Goal: Transaction & Acquisition: Purchase product/service

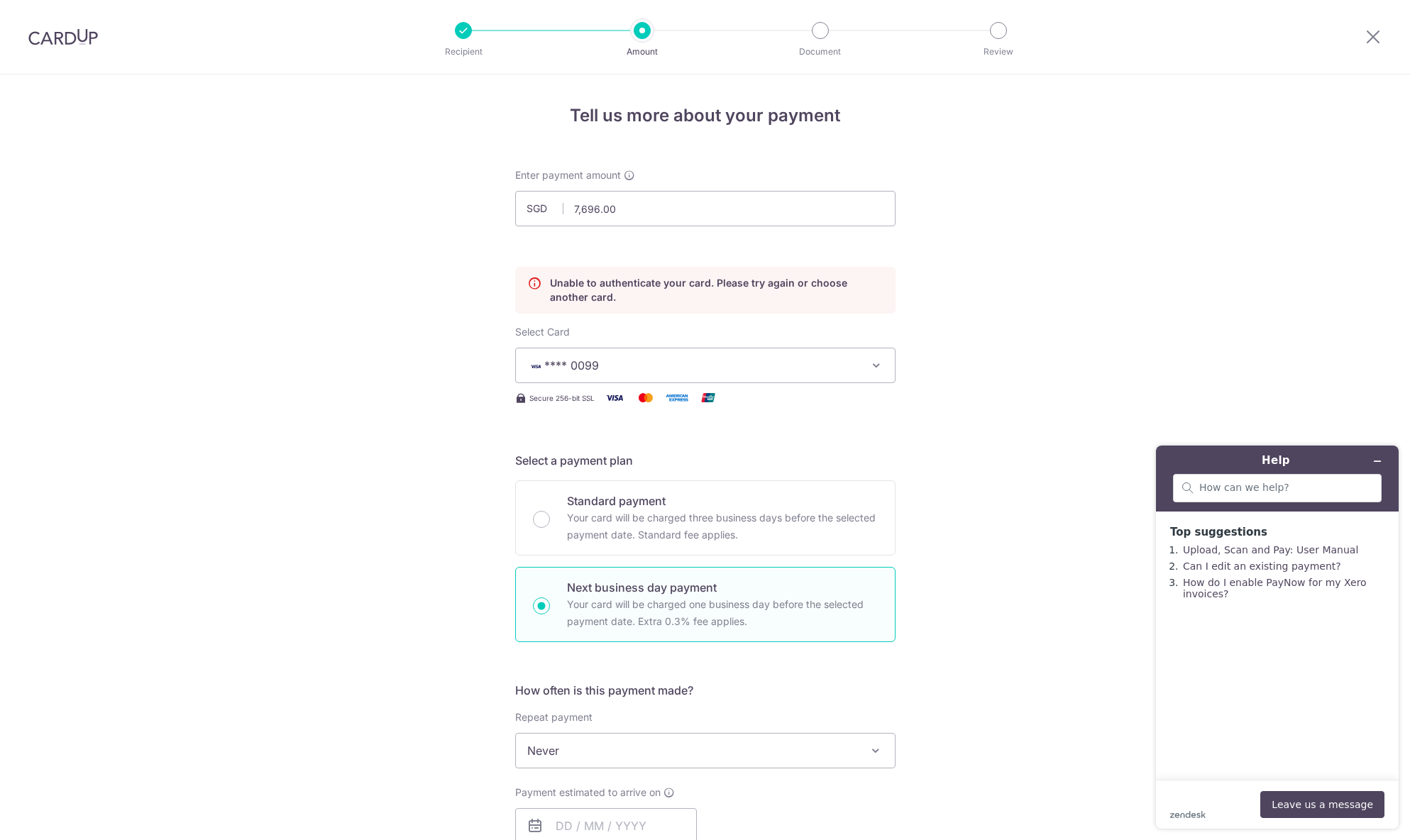
scroll to position [703, 0]
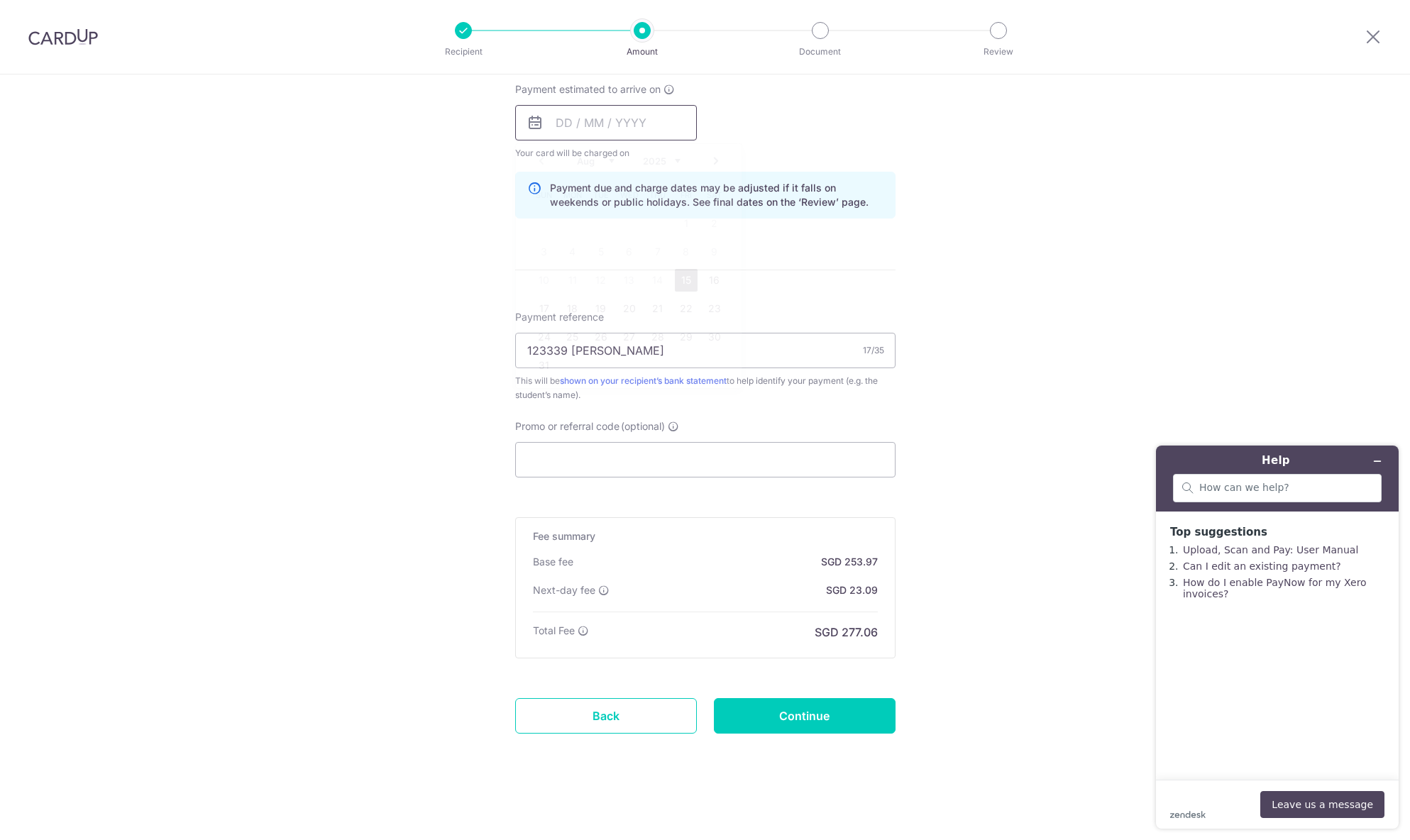
click at [597, 128] on input "text" at bounding box center [606, 123] width 182 height 35
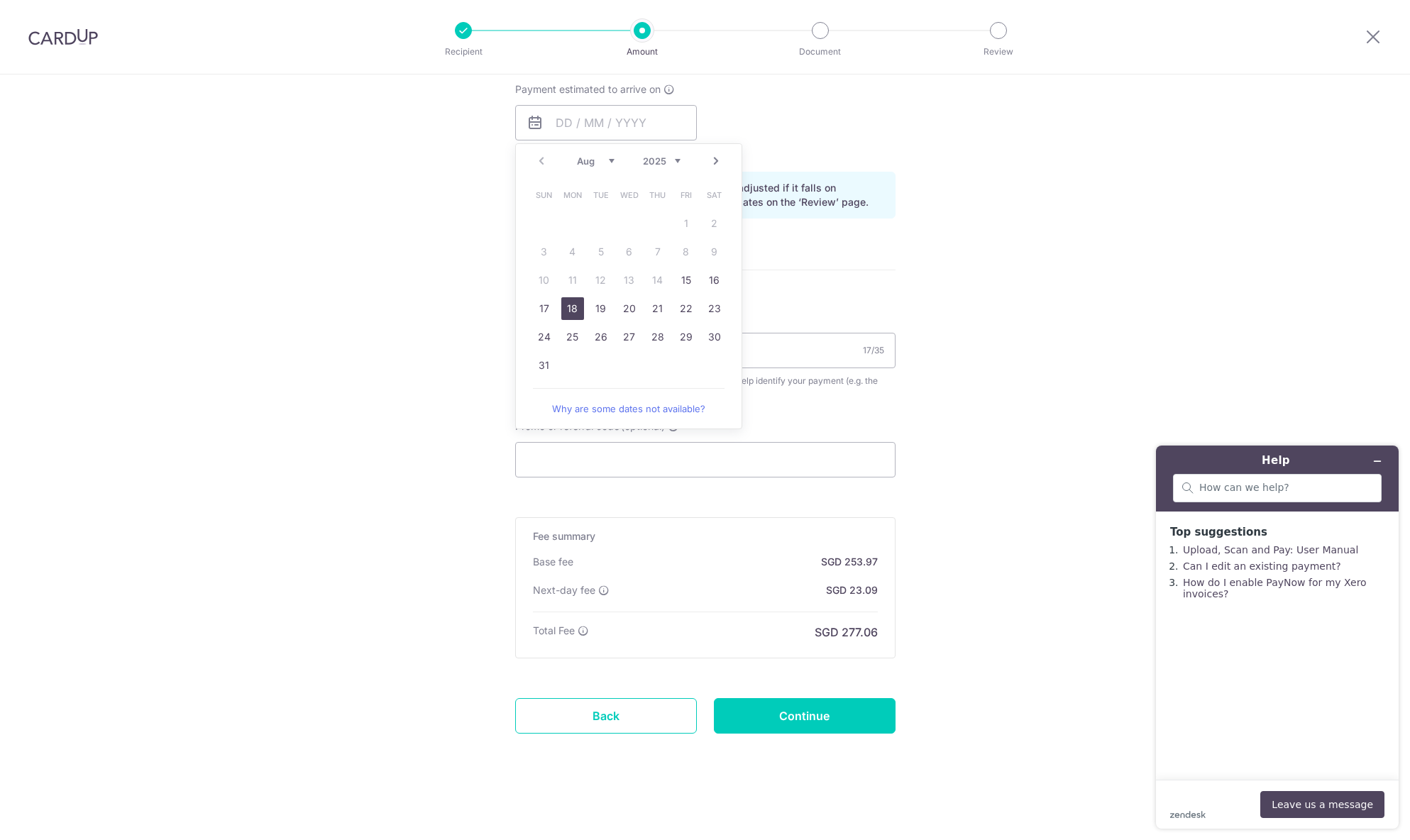
click at [573, 303] on link "18" at bounding box center [573, 309] width 22 height 22
type input "[DATE]"
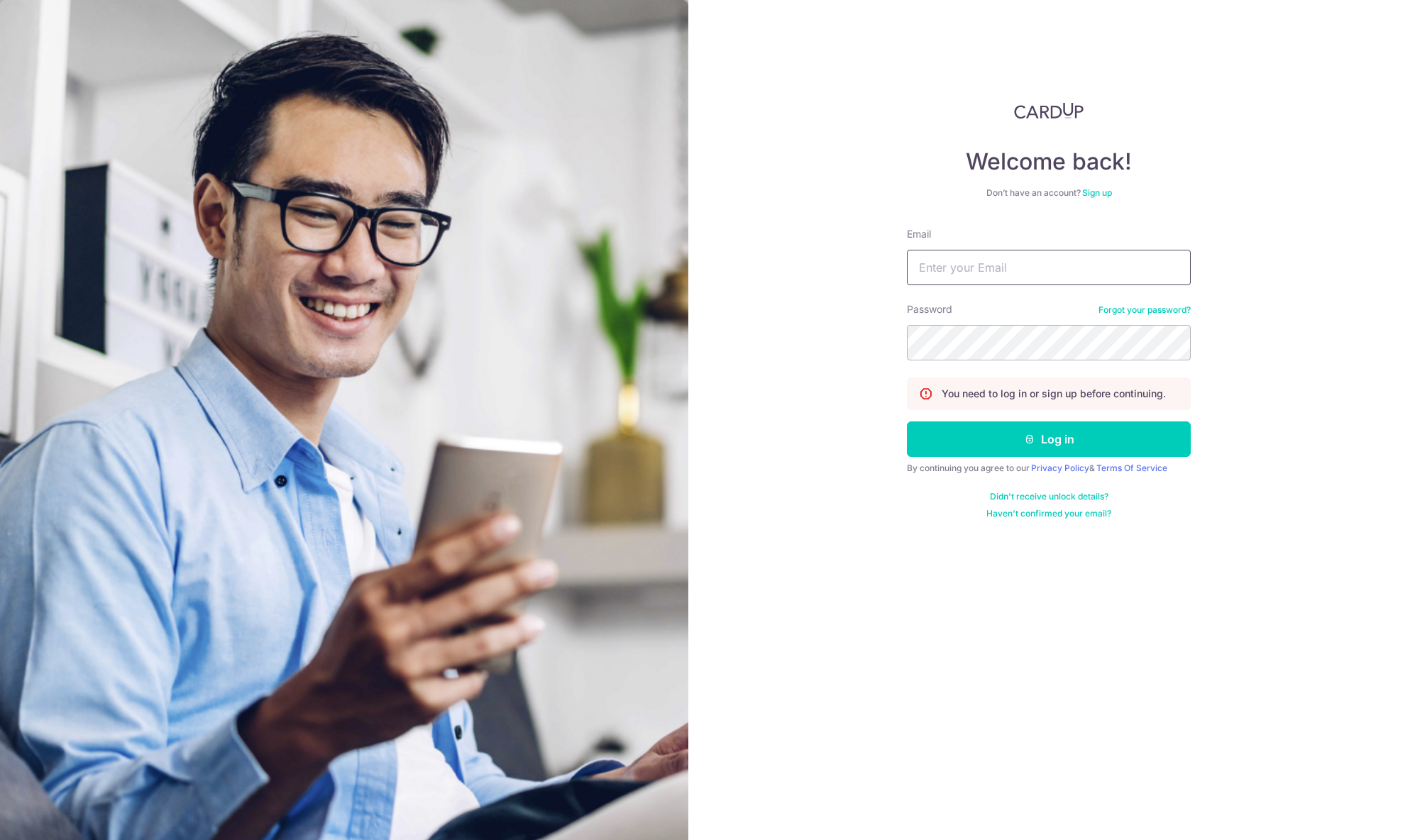
click at [954, 269] on input "Email" at bounding box center [1048, 267] width 284 height 35
type input "[EMAIL_ADDRESS][DOMAIN_NAME]"
click at [907, 422] on button "Log in" at bounding box center [1048, 439] width 284 height 35
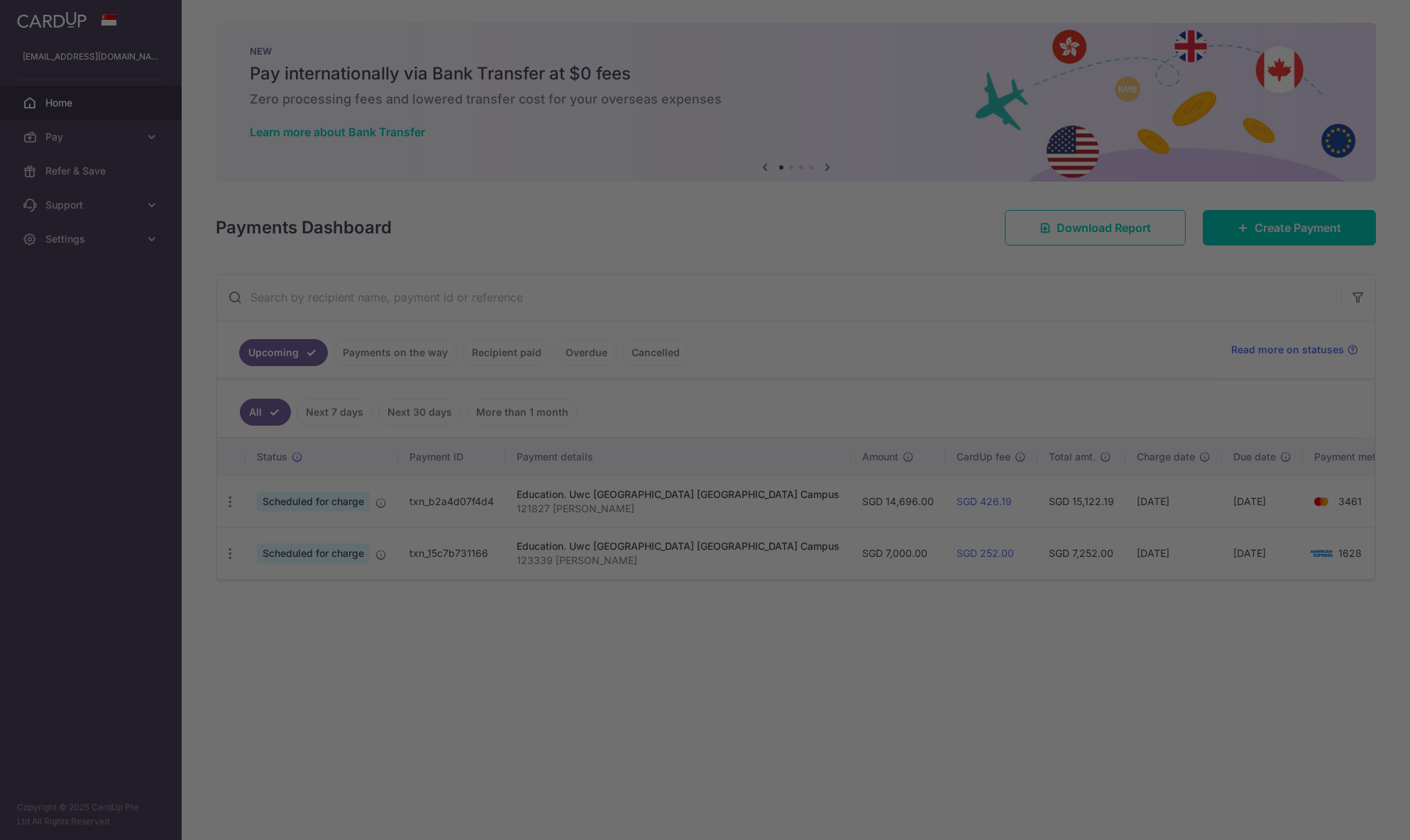
click at [1233, 233] on div at bounding box center [711, 424] width 1424 height 849
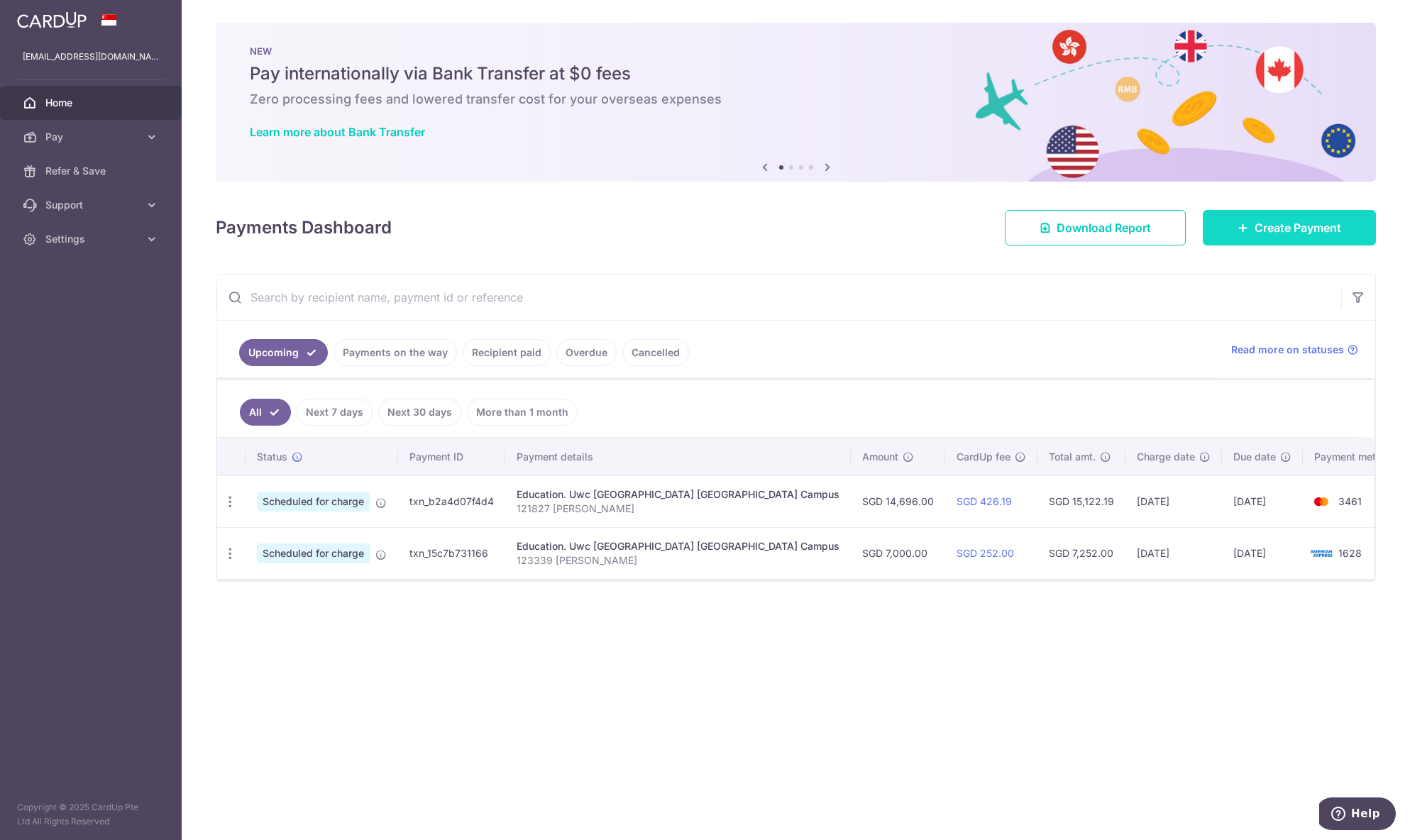
click at [1263, 235] on span "Create Payment" at bounding box center [1297, 228] width 87 height 17
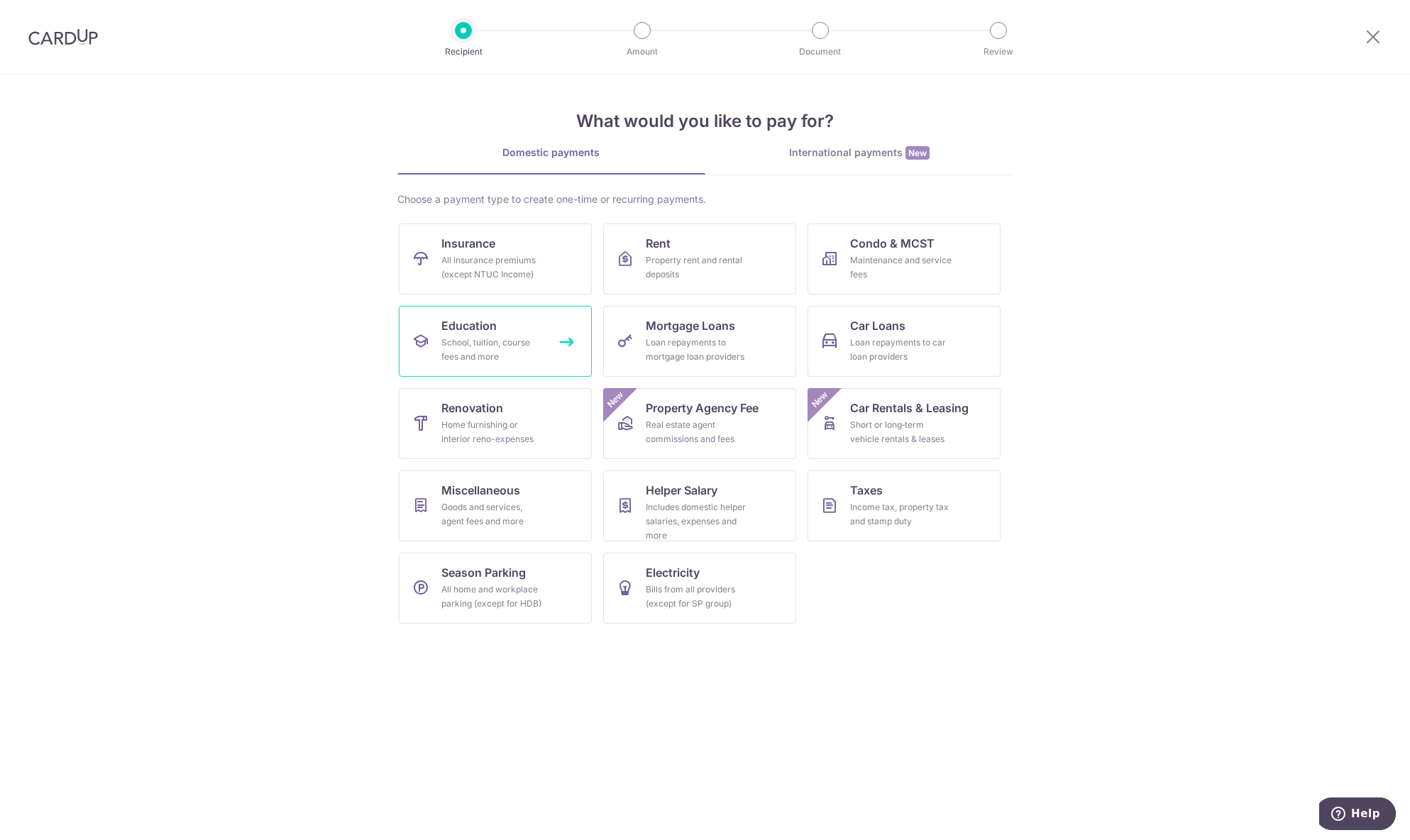
click at [474, 351] on div "School, tuition, course fees and more" at bounding box center [492, 350] width 102 height 28
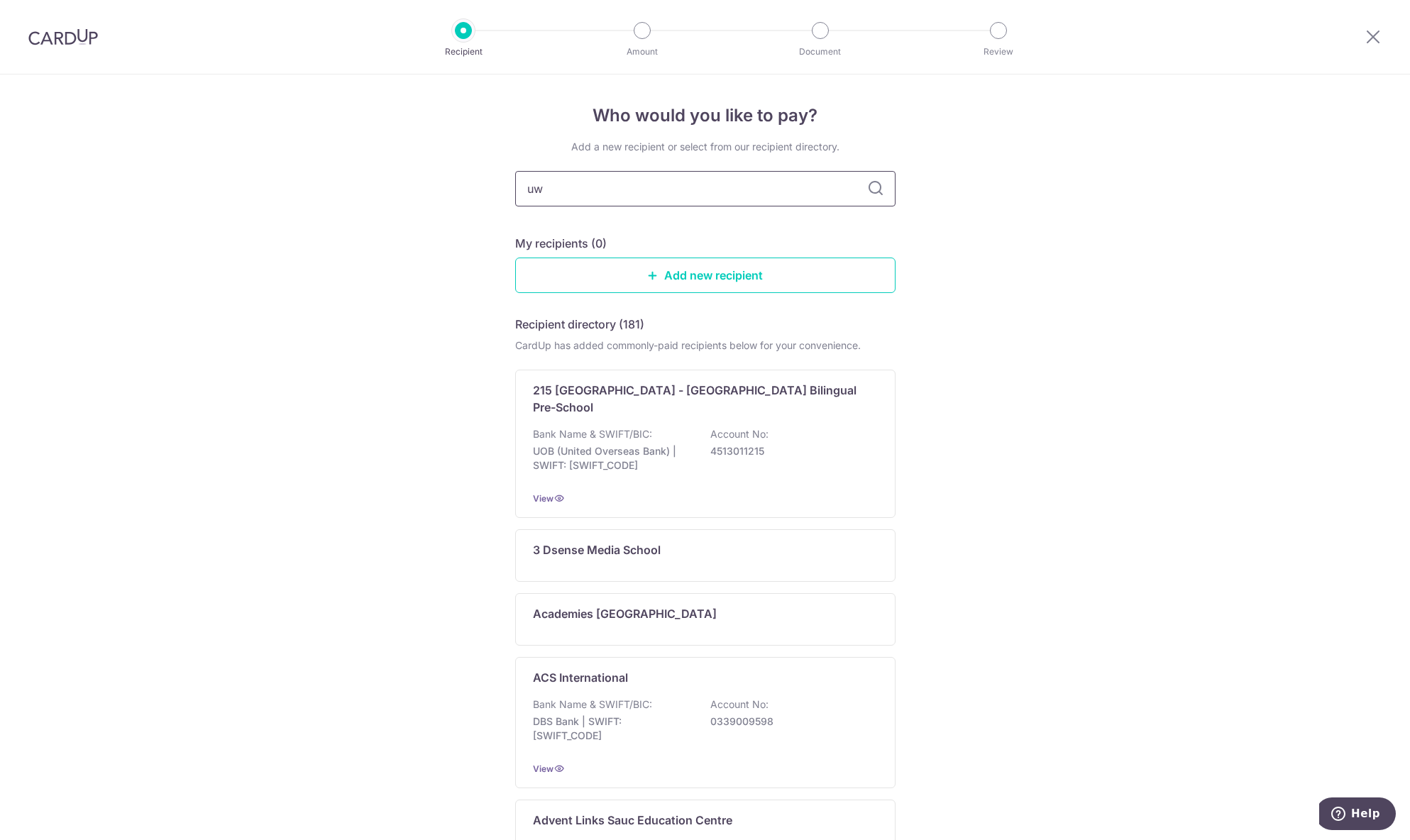
type input "uwc"
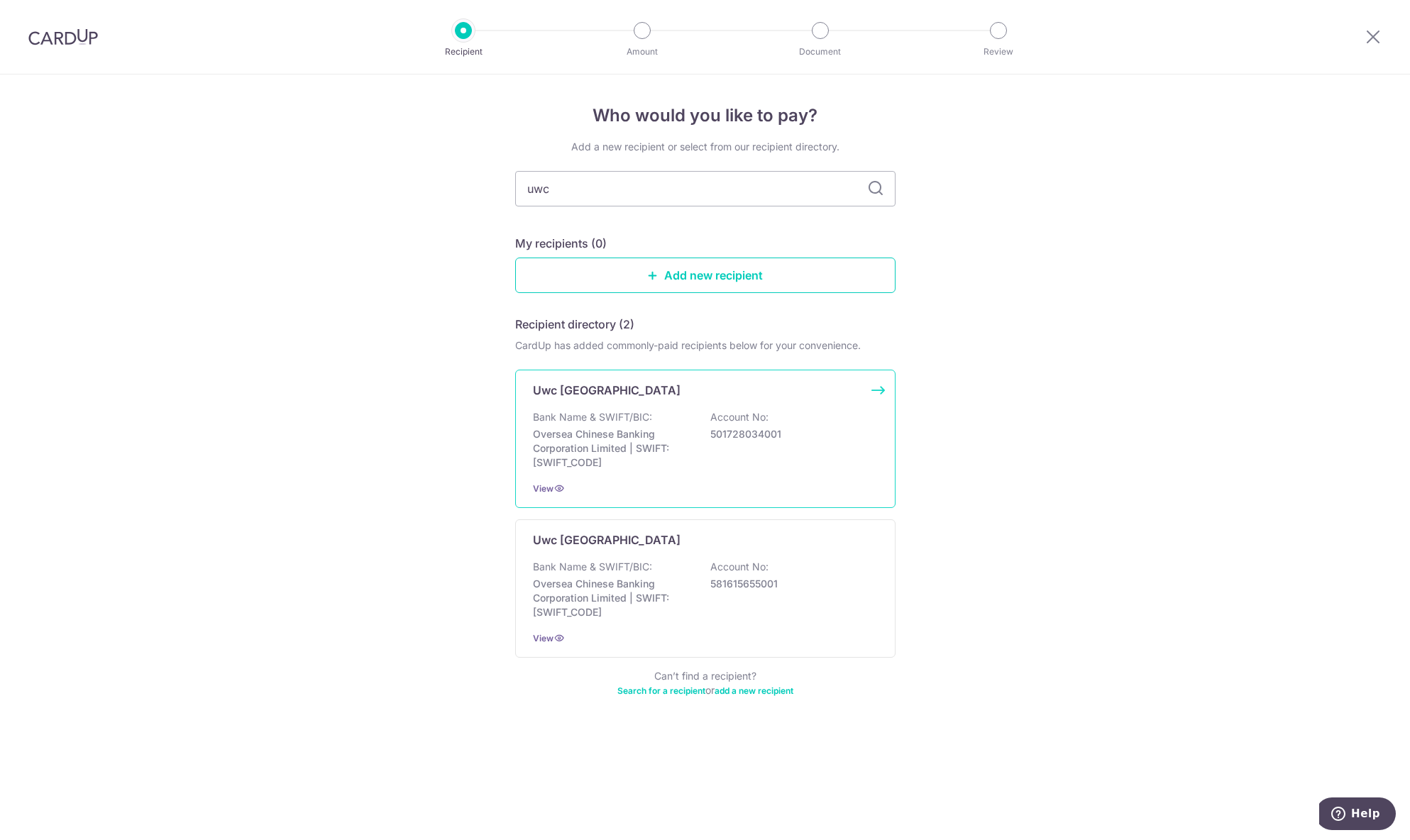
click at [649, 478] on div "Uwc South East Asia Dover Campus Bank Name & SWIFT/BIC: Oversea Chinese Banking…" at bounding box center [705, 438] width 381 height 138
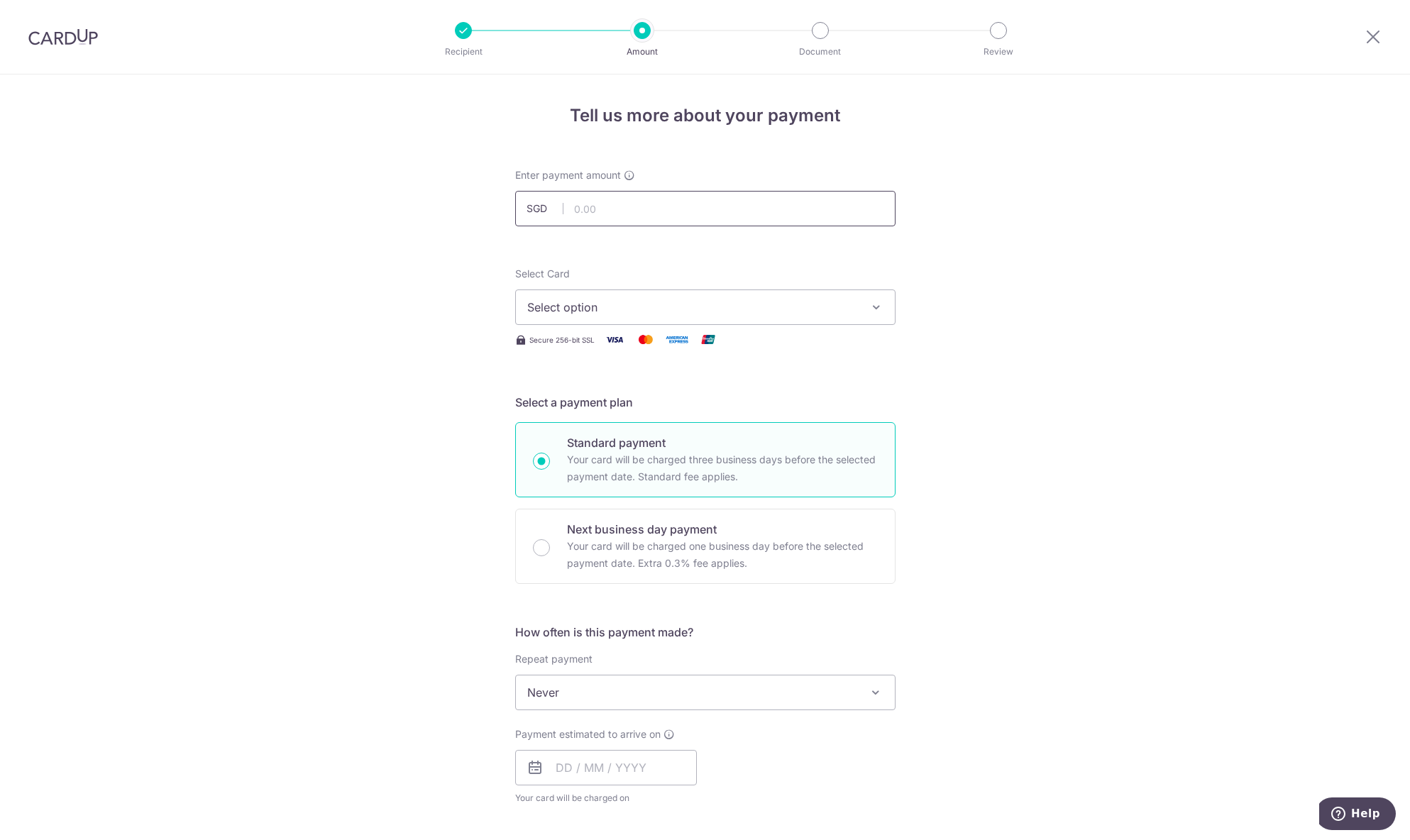
click at [609, 213] on input "text" at bounding box center [705, 208] width 381 height 35
type input "7,696.00"
click at [580, 313] on span "Select option" at bounding box center [693, 307] width 331 height 17
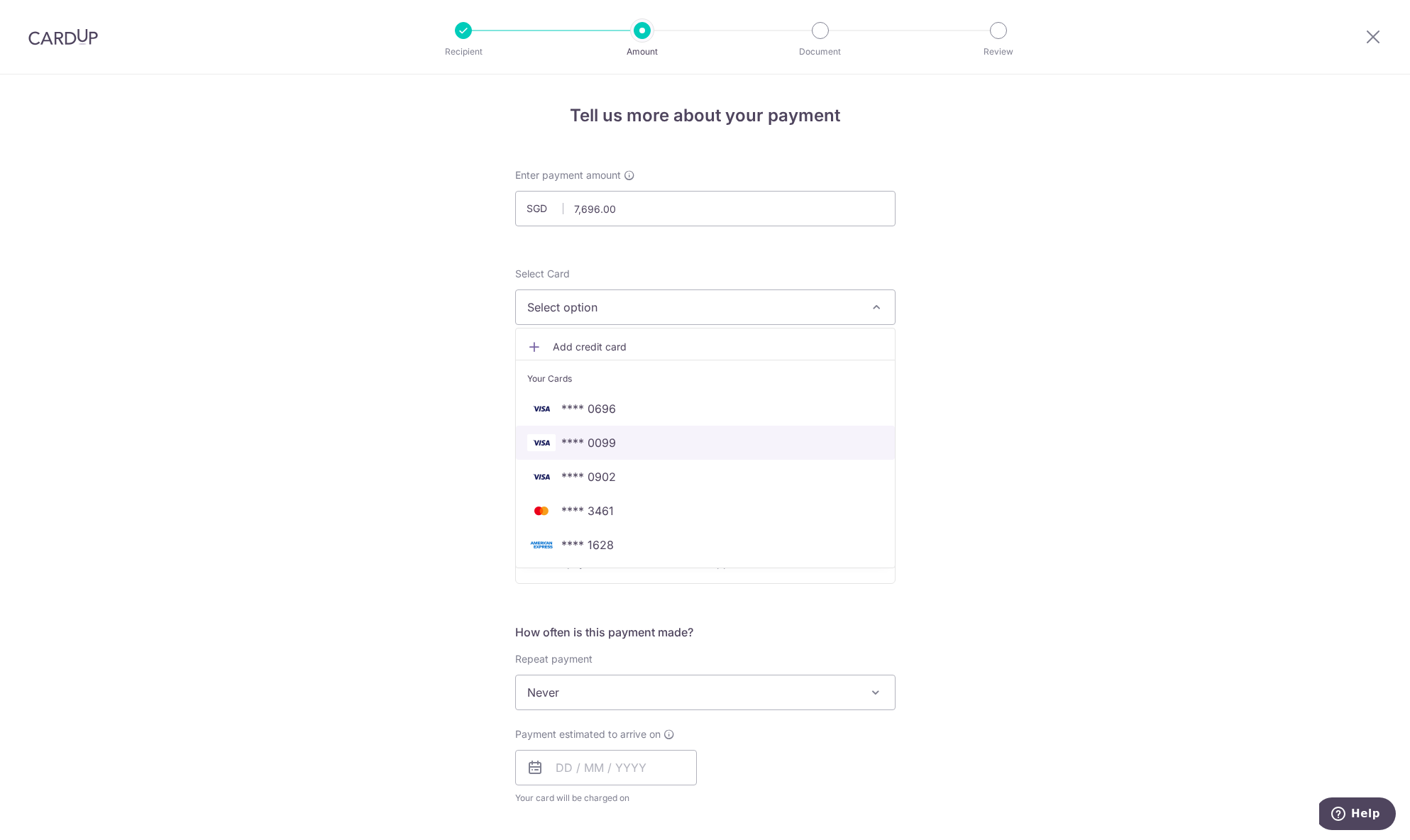
click at [625, 453] on link "**** 0099" at bounding box center [705, 443] width 379 height 34
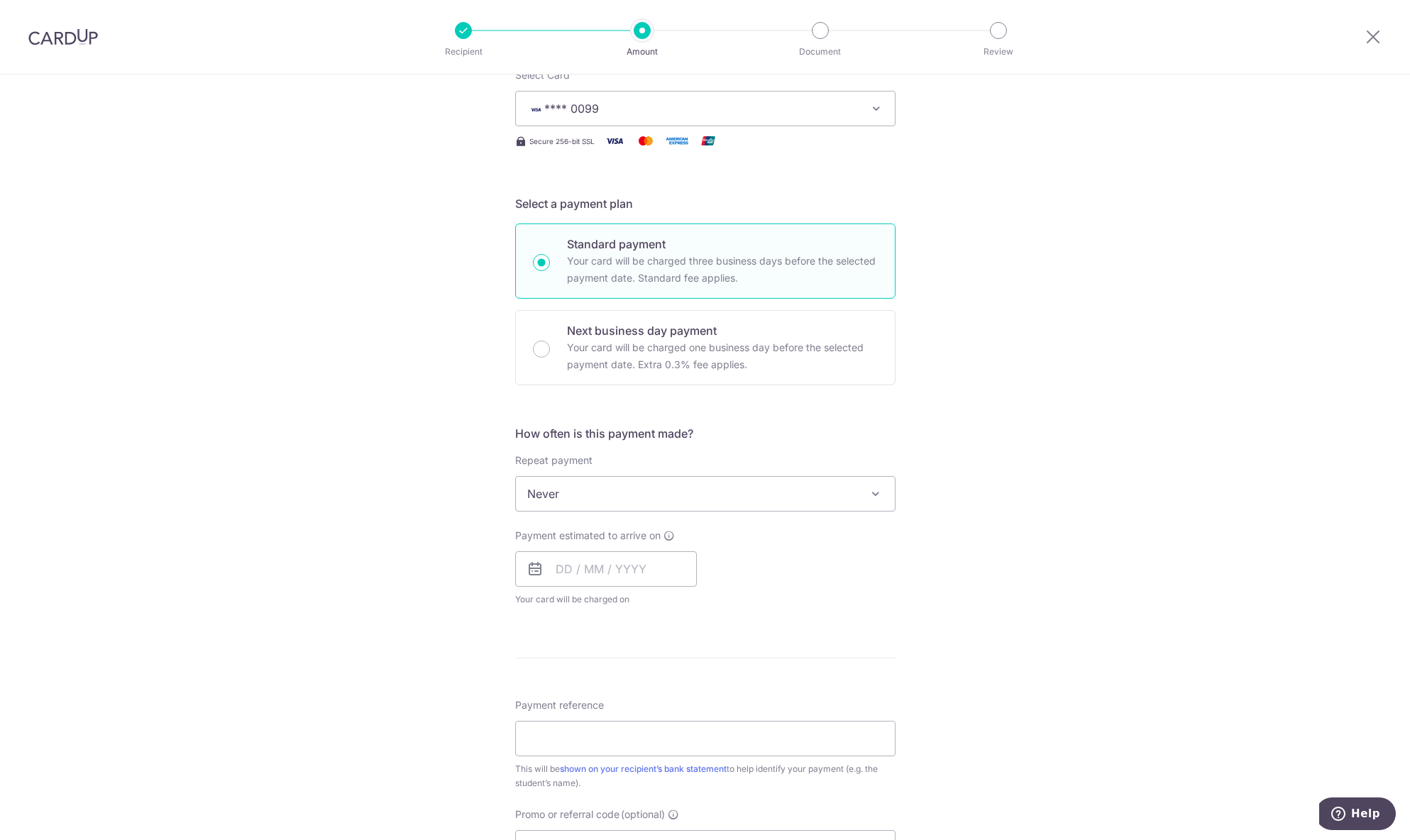
scroll to position [284, 0]
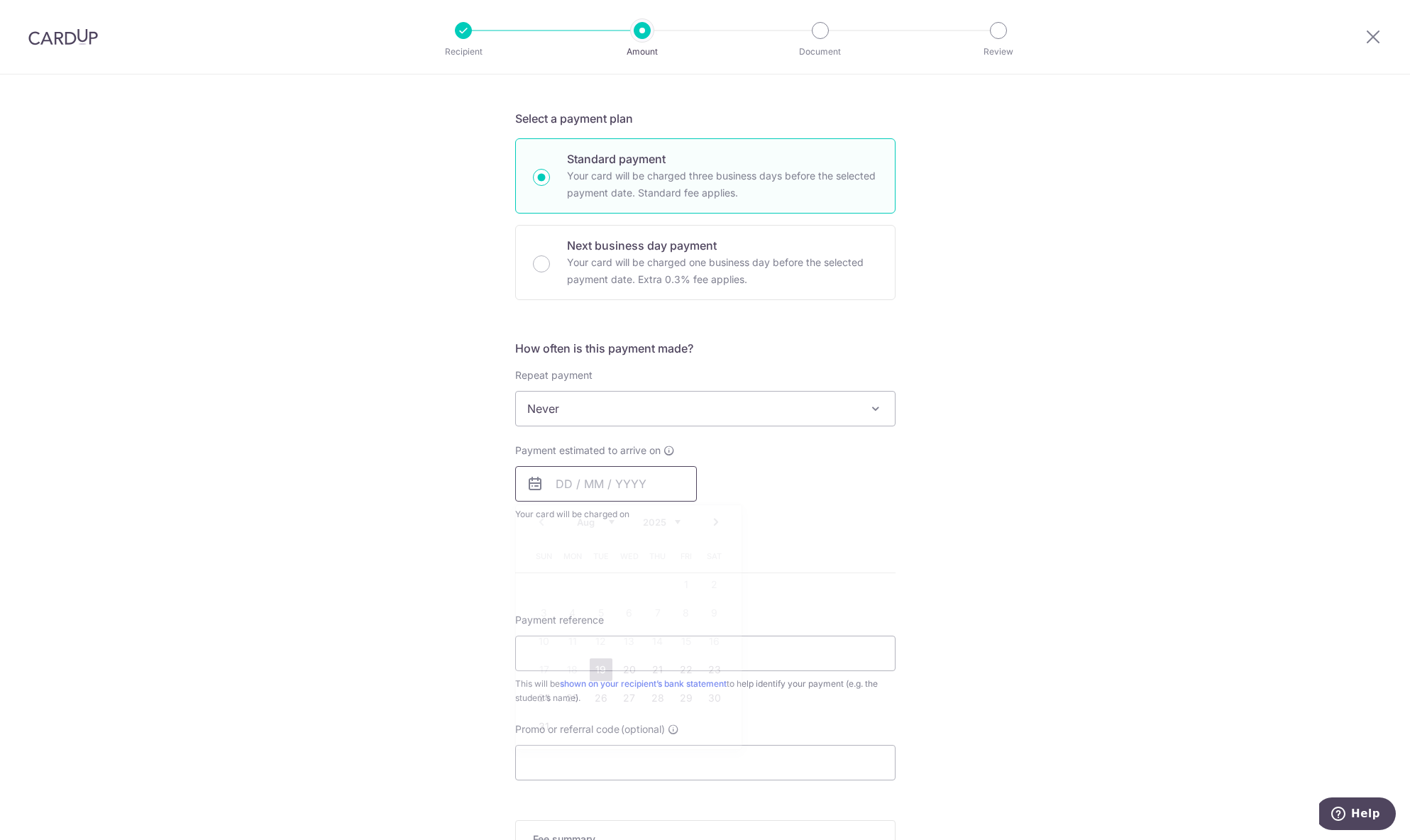
click at [572, 475] on input "text" at bounding box center [606, 483] width 182 height 35
click at [540, 265] on input "Next business day payment Your card will be charged one business day before the…" at bounding box center [542, 264] width 17 height 17
radio input "true"
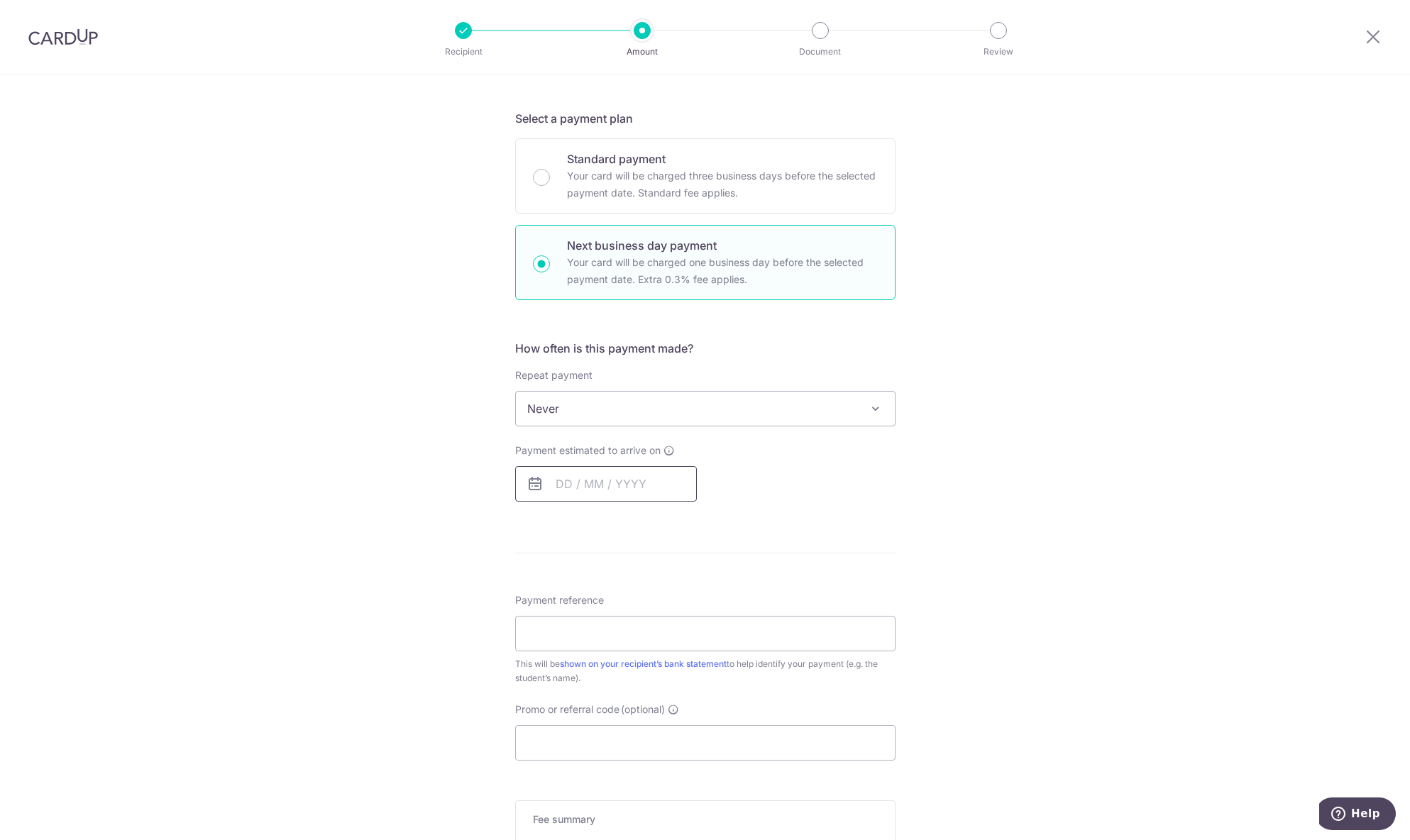
drag, startPoint x: 568, startPoint y: 476, endPoint x: 573, endPoint y: 537, distance: 61.2
click at [569, 486] on input "text" at bounding box center [606, 483] width 182 height 35
click at [567, 675] on link "18" at bounding box center [573, 669] width 22 height 22
type input "[DATE]"
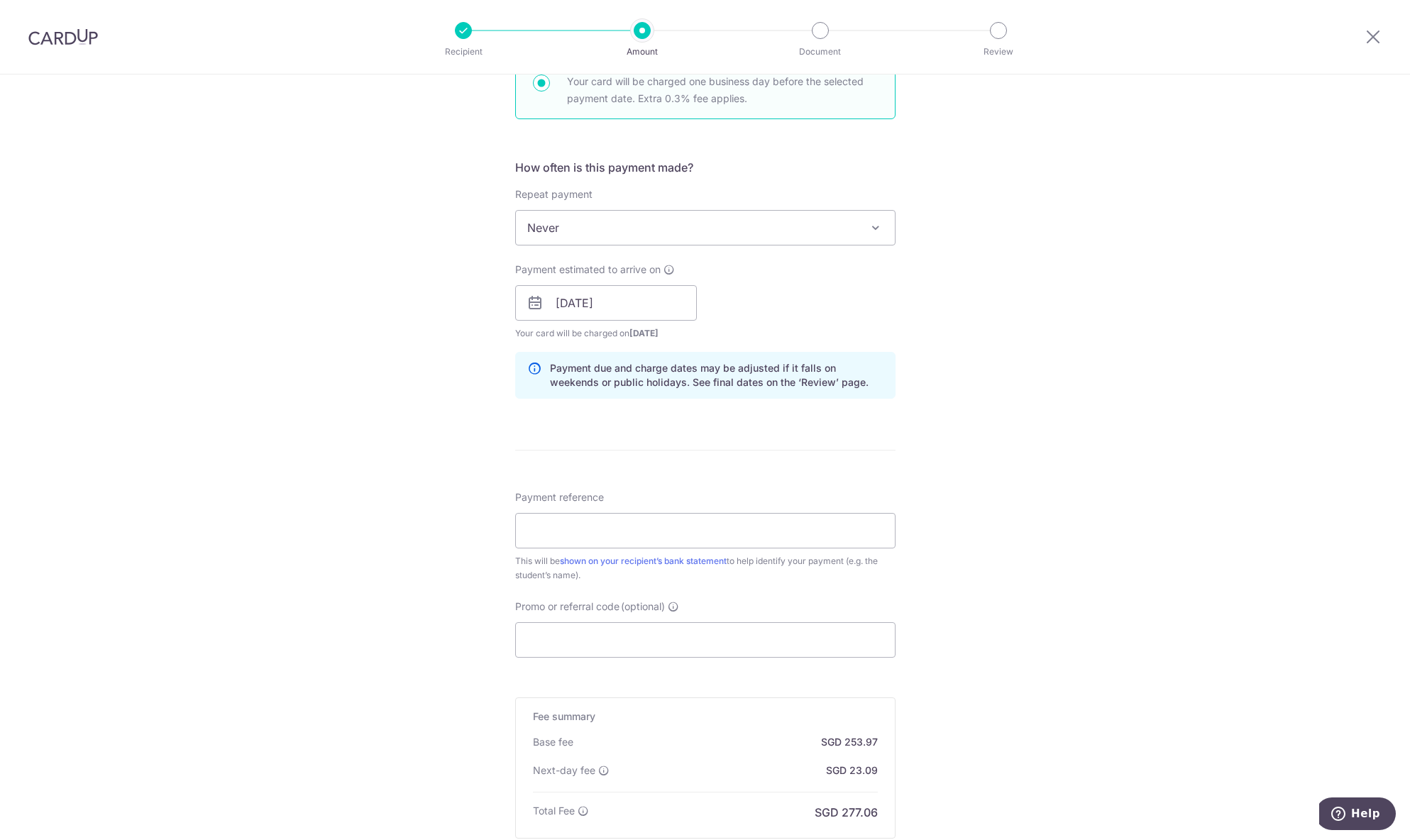
scroll to position [473, 0]
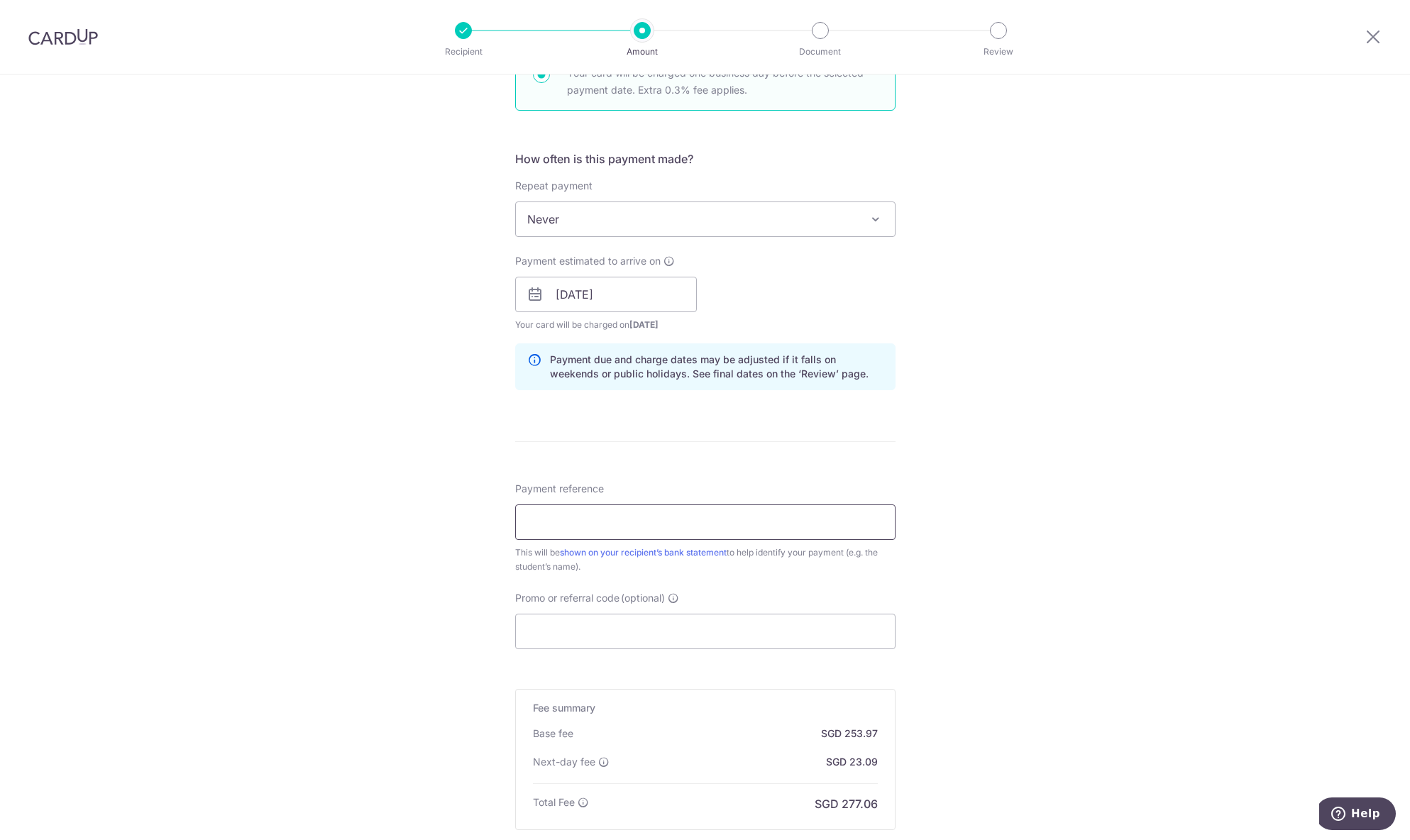
click at [544, 525] on input "Payment reference" at bounding box center [705, 522] width 381 height 35
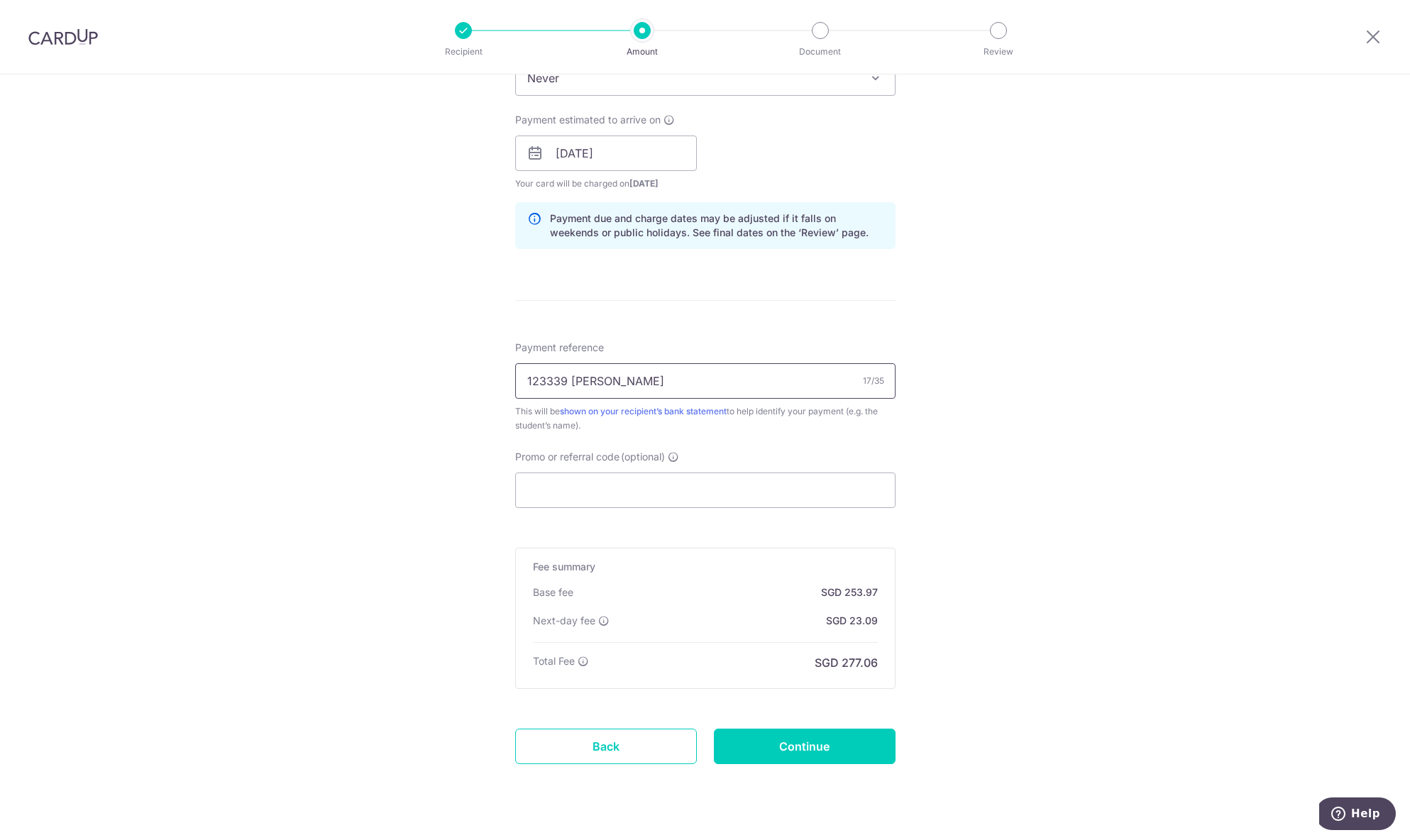
scroll to position [645, 0]
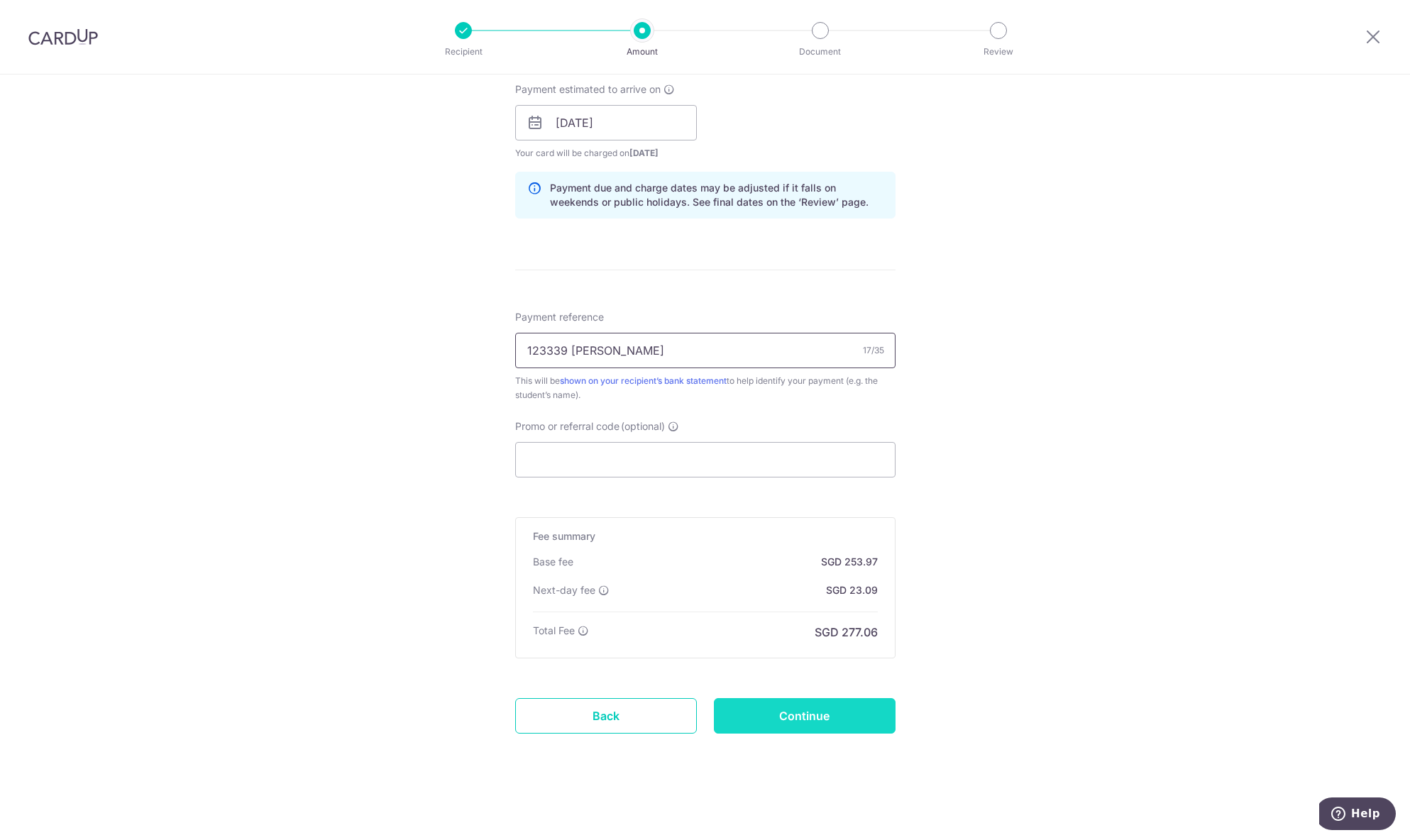
type input "123339 [PERSON_NAME]"
click at [823, 719] on input "Continue" at bounding box center [805, 716] width 182 height 35
type input "Create Schedule"
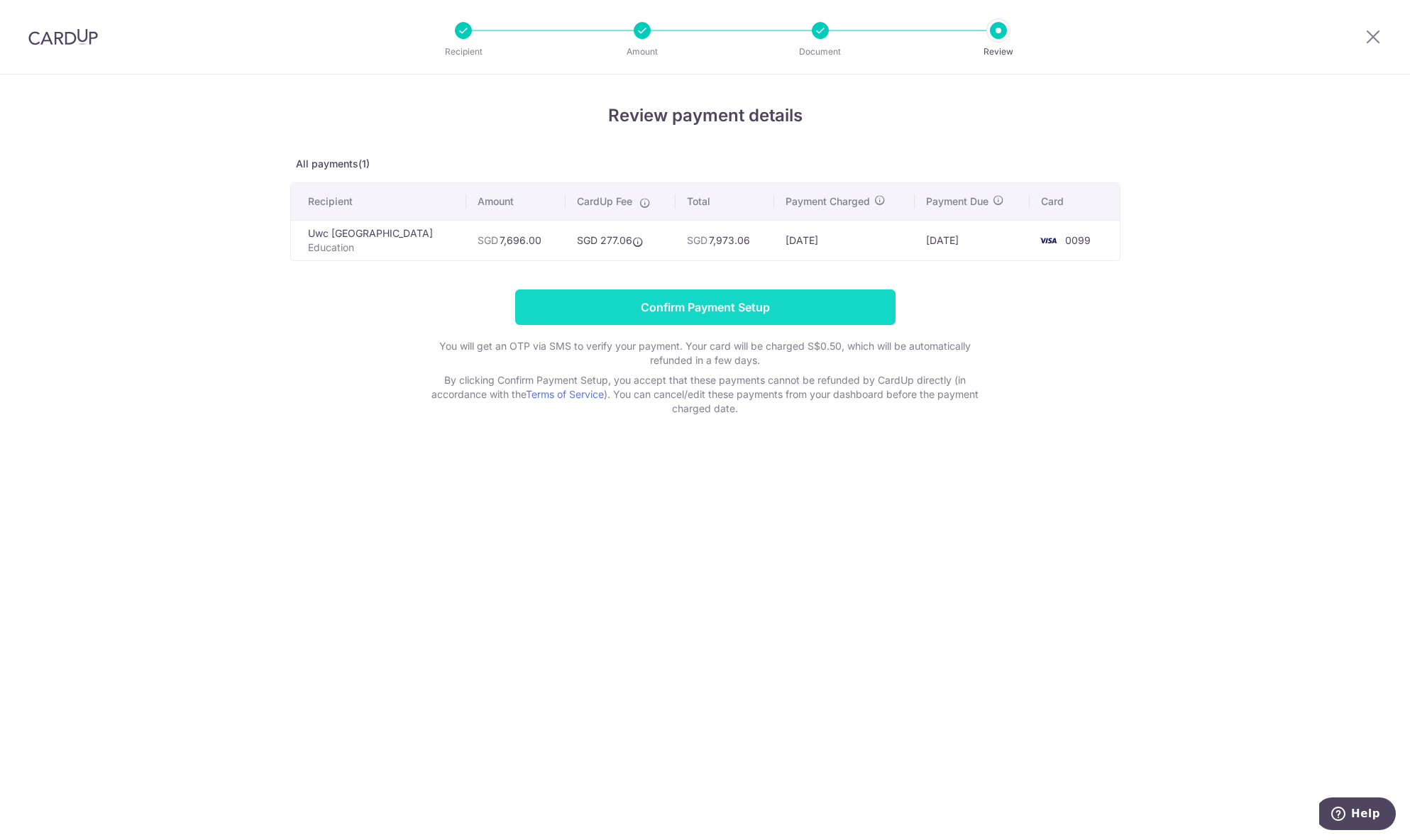
click at [746, 299] on input "Confirm Payment Setup" at bounding box center [705, 307] width 381 height 35
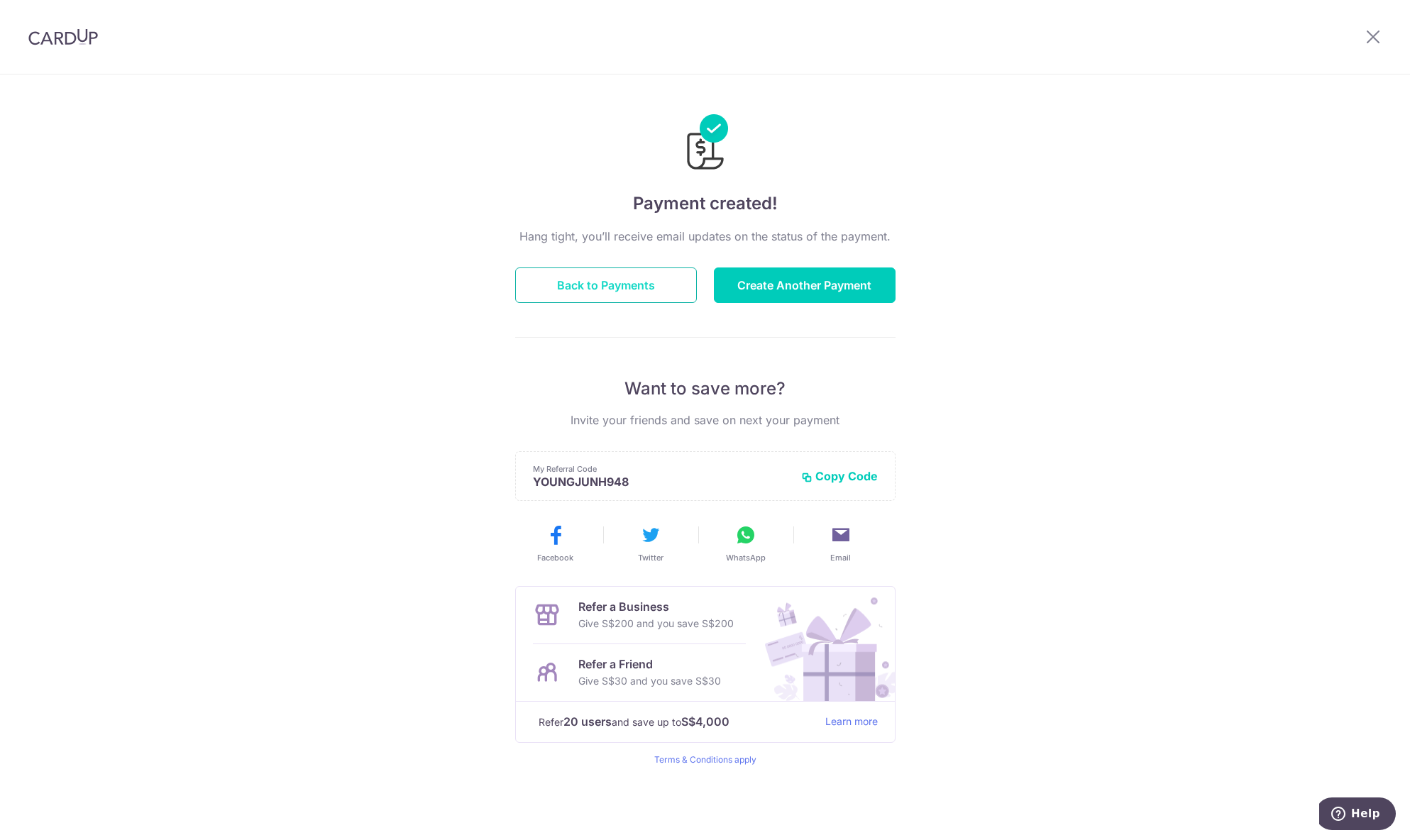
click at [617, 291] on button "Back to Payments" at bounding box center [606, 285] width 182 height 35
